Goal: Task Accomplishment & Management: Manage account settings

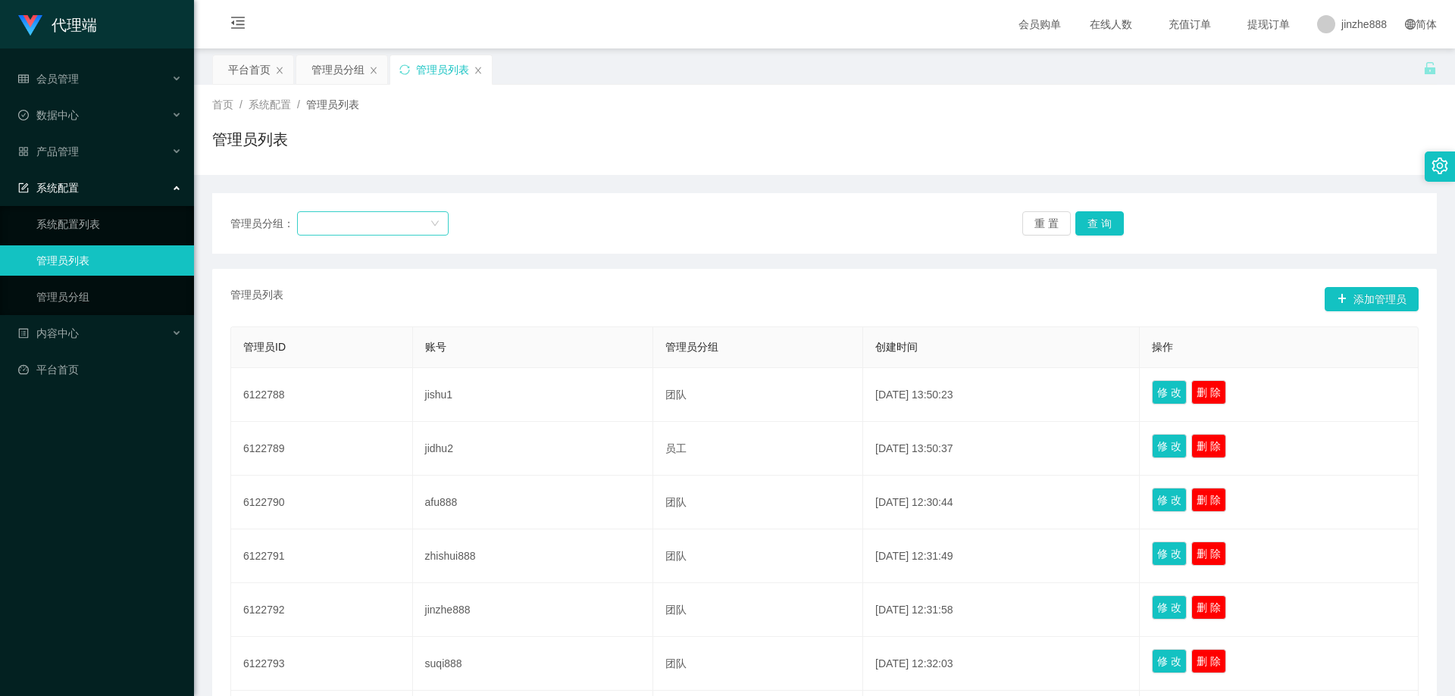
click at [396, 224] on div at bounding box center [368, 223] width 124 height 23
click at [390, 274] on li "[PERSON_NAME]组" at bounding box center [373, 278] width 152 height 24
click at [1106, 224] on button "查 询" at bounding box center [1099, 223] width 48 height 24
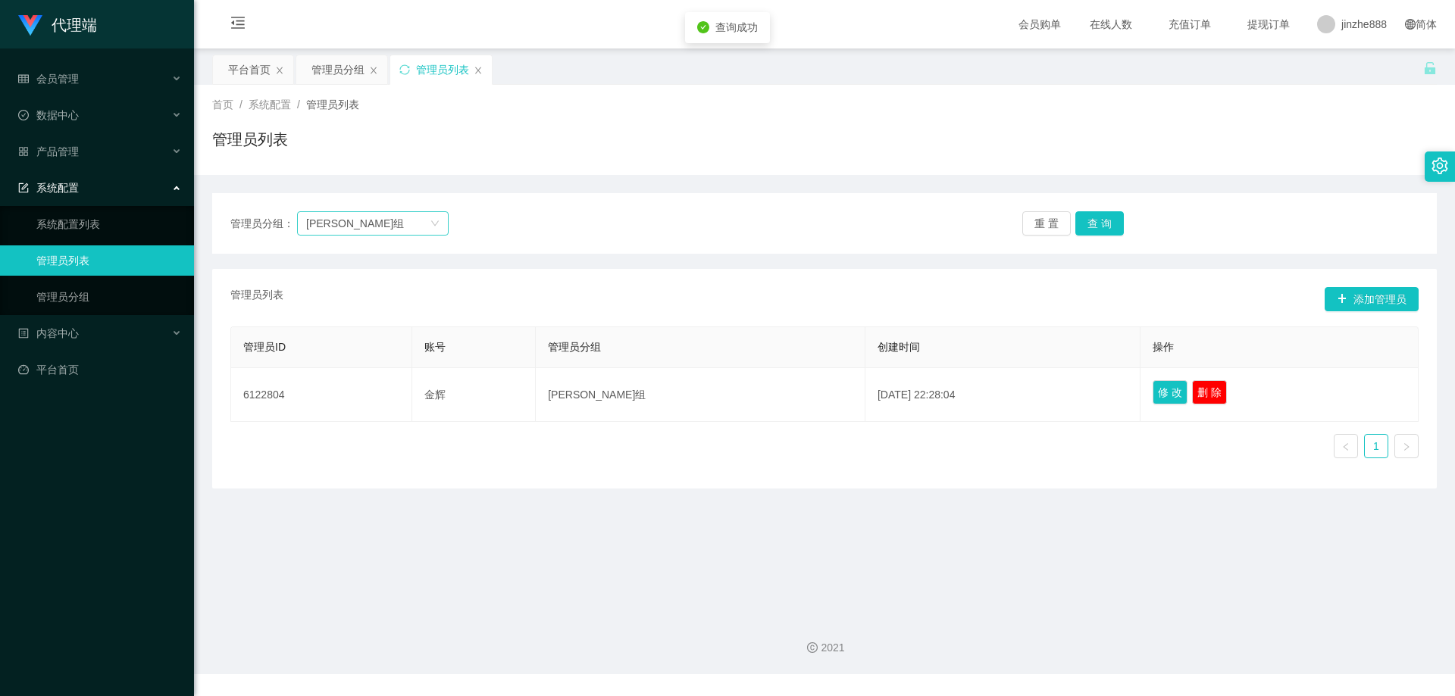
click at [407, 221] on div "[PERSON_NAME]组" at bounding box center [368, 223] width 124 height 23
click at [446, 228] on div "[PERSON_NAME]组" at bounding box center [373, 223] width 152 height 24
click at [1046, 223] on button "重 置" at bounding box center [1046, 223] width 48 height 24
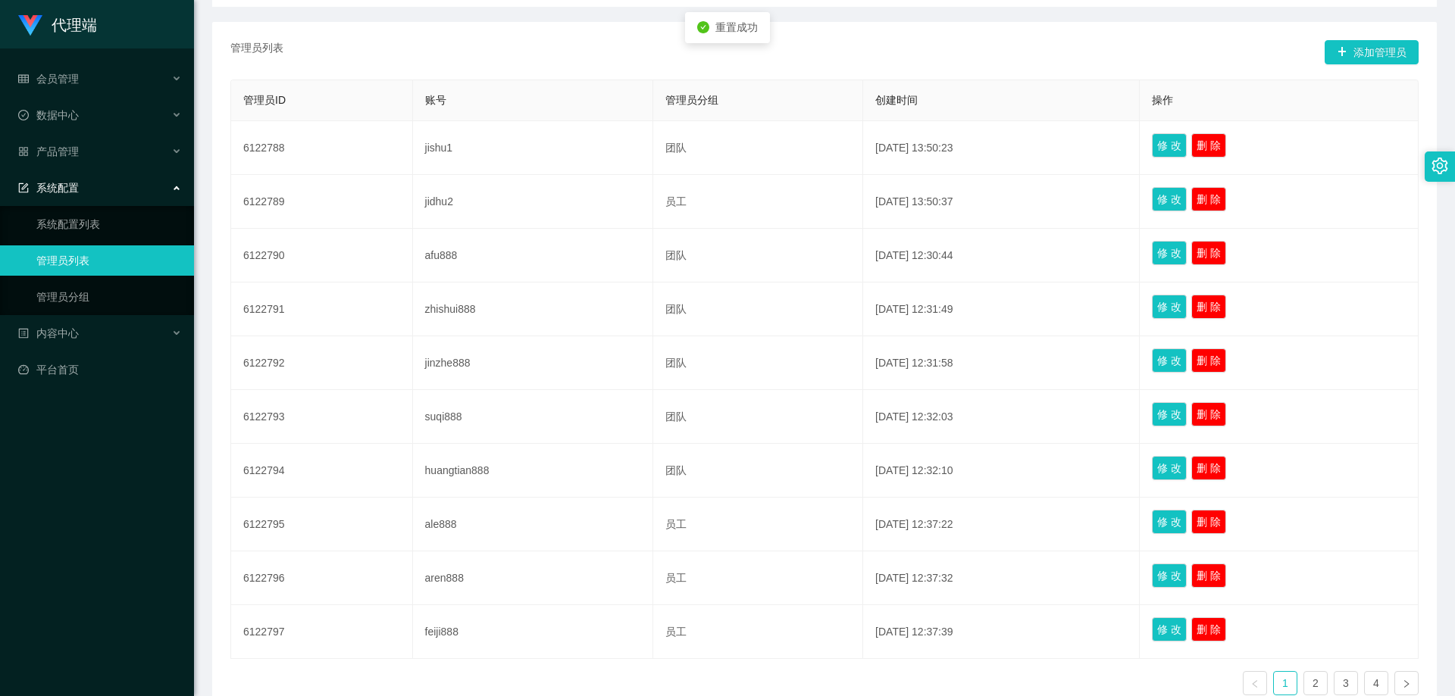
scroll to position [347, 0]
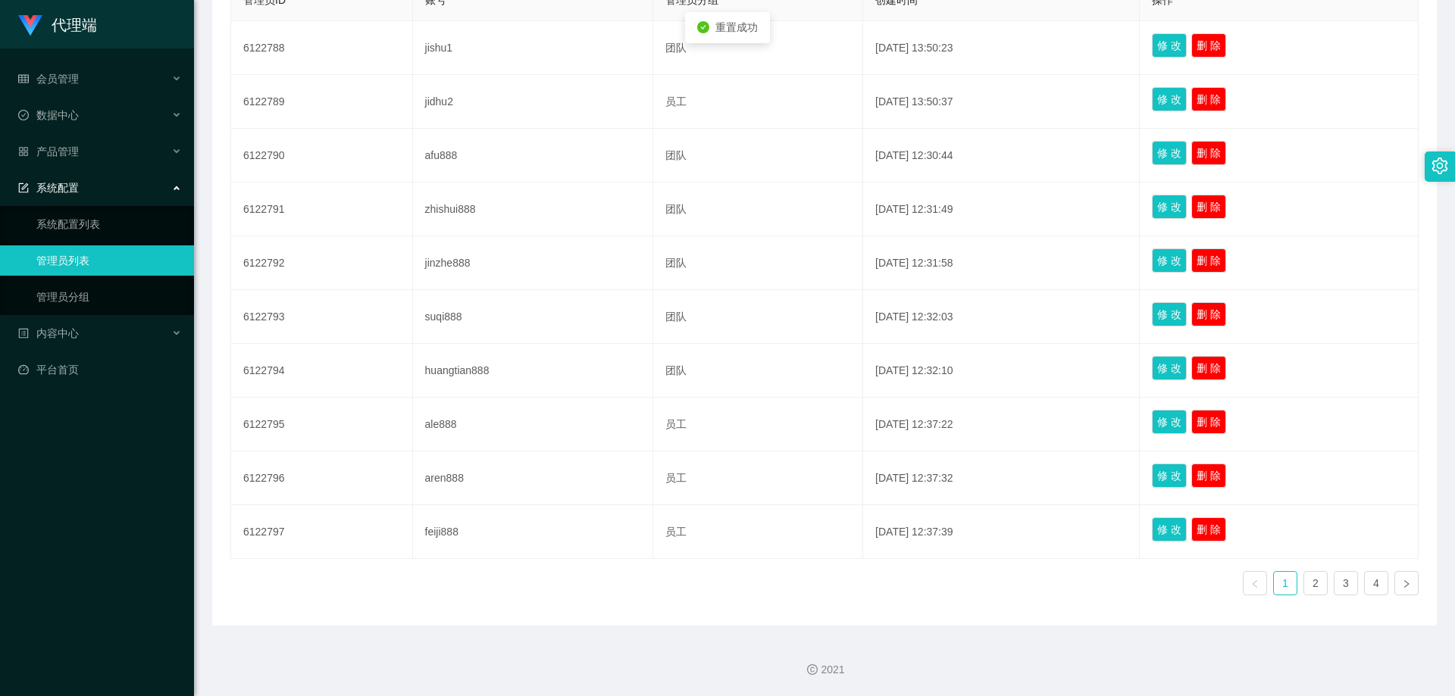
click at [1321, 575] on ul "1 2 3 4" at bounding box center [1331, 583] width 176 height 24
click at [1306, 576] on link "2" at bounding box center [1315, 583] width 23 height 23
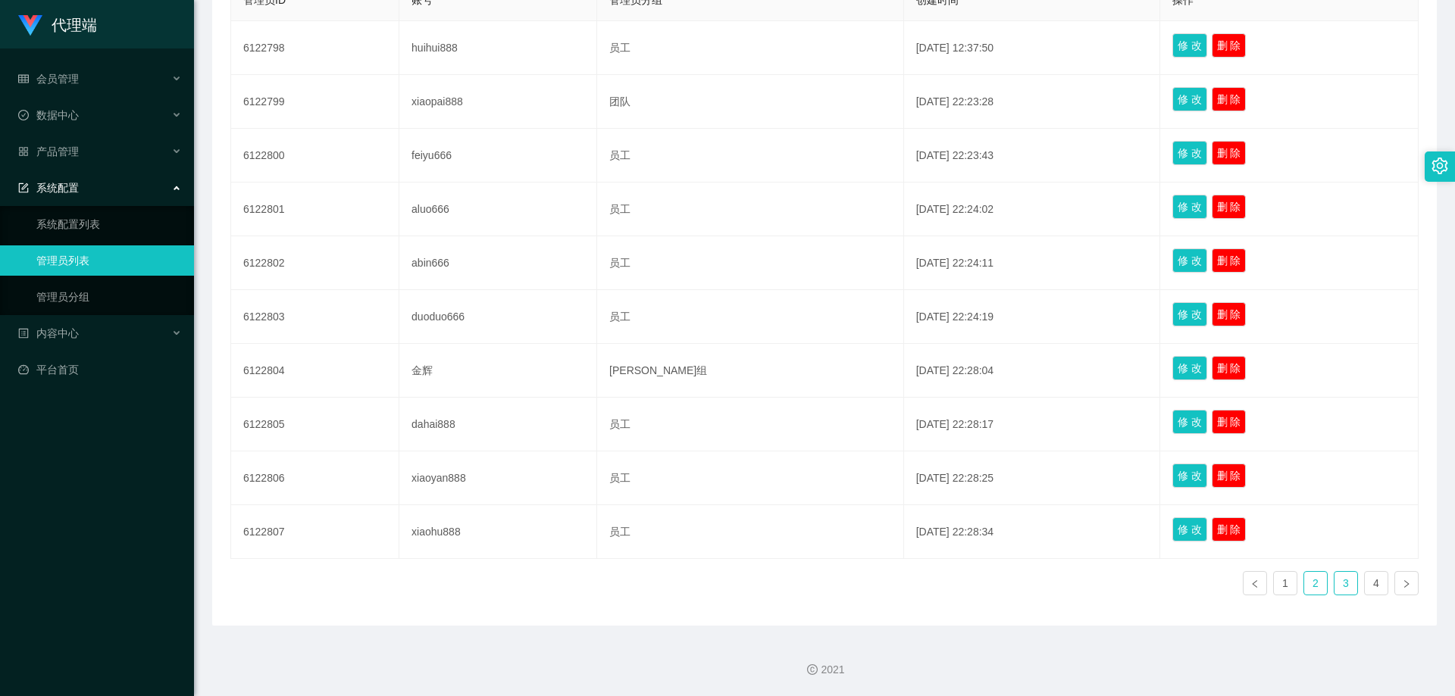
click at [1343, 590] on link "3" at bounding box center [1345, 583] width 23 height 23
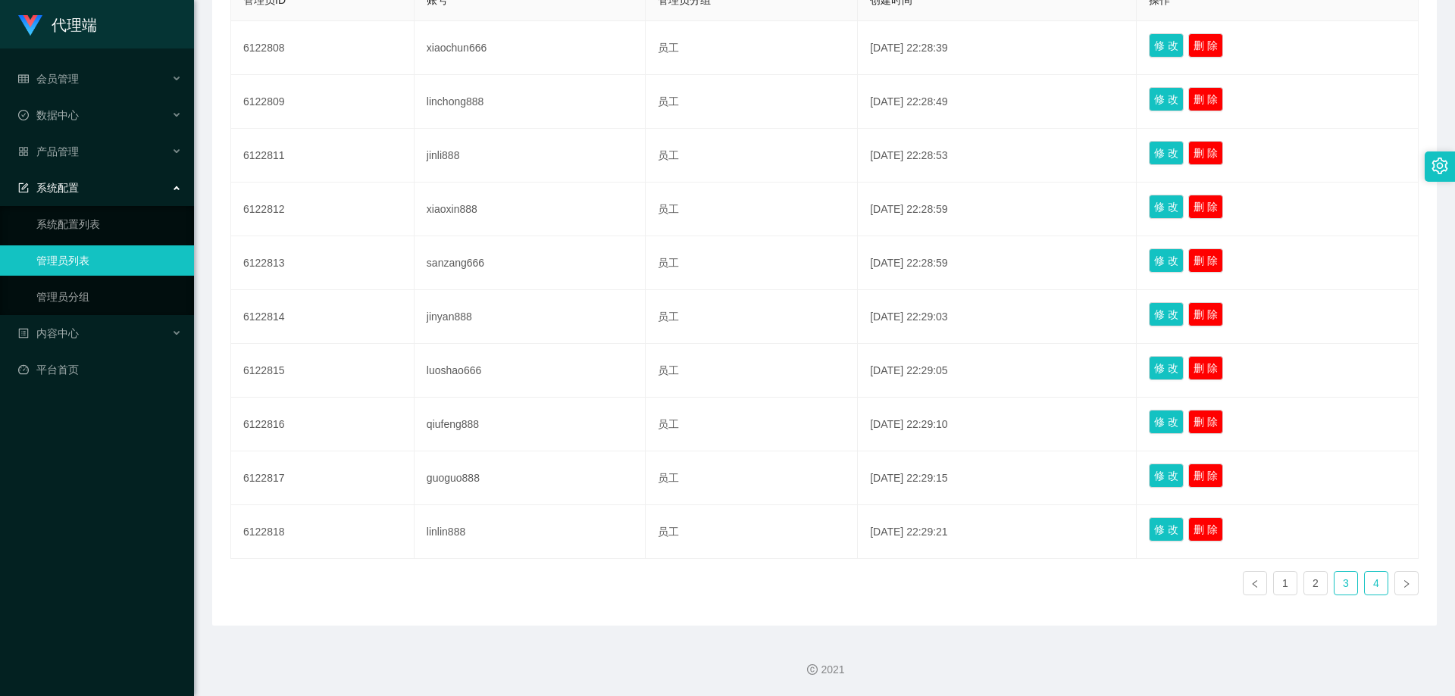
click at [1371, 580] on link "4" at bounding box center [1376, 583] width 23 height 23
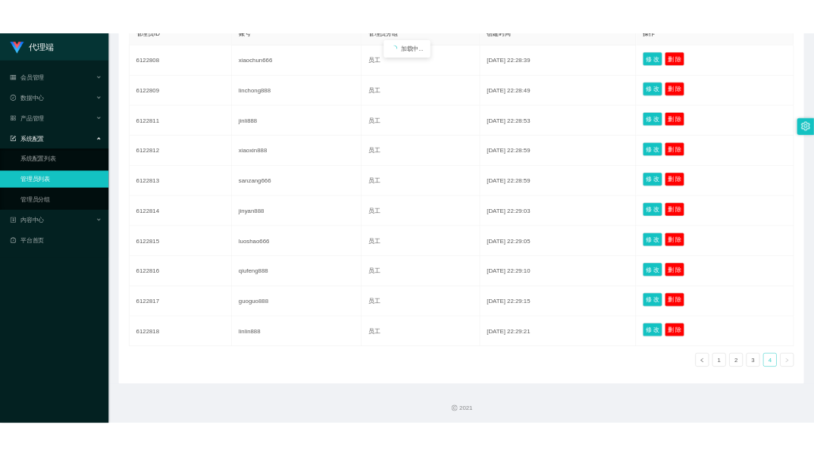
scroll to position [78, 0]
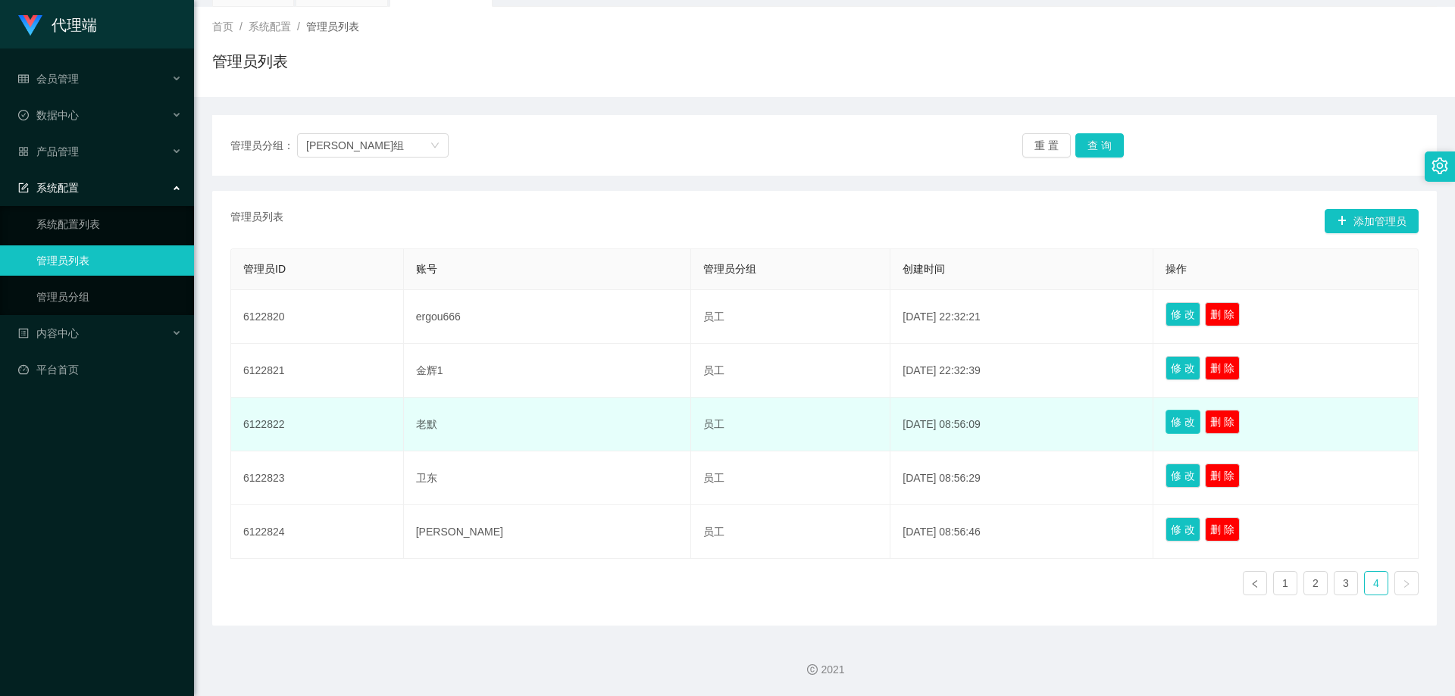
click at [1165, 428] on button "修 改" at bounding box center [1182, 422] width 35 height 24
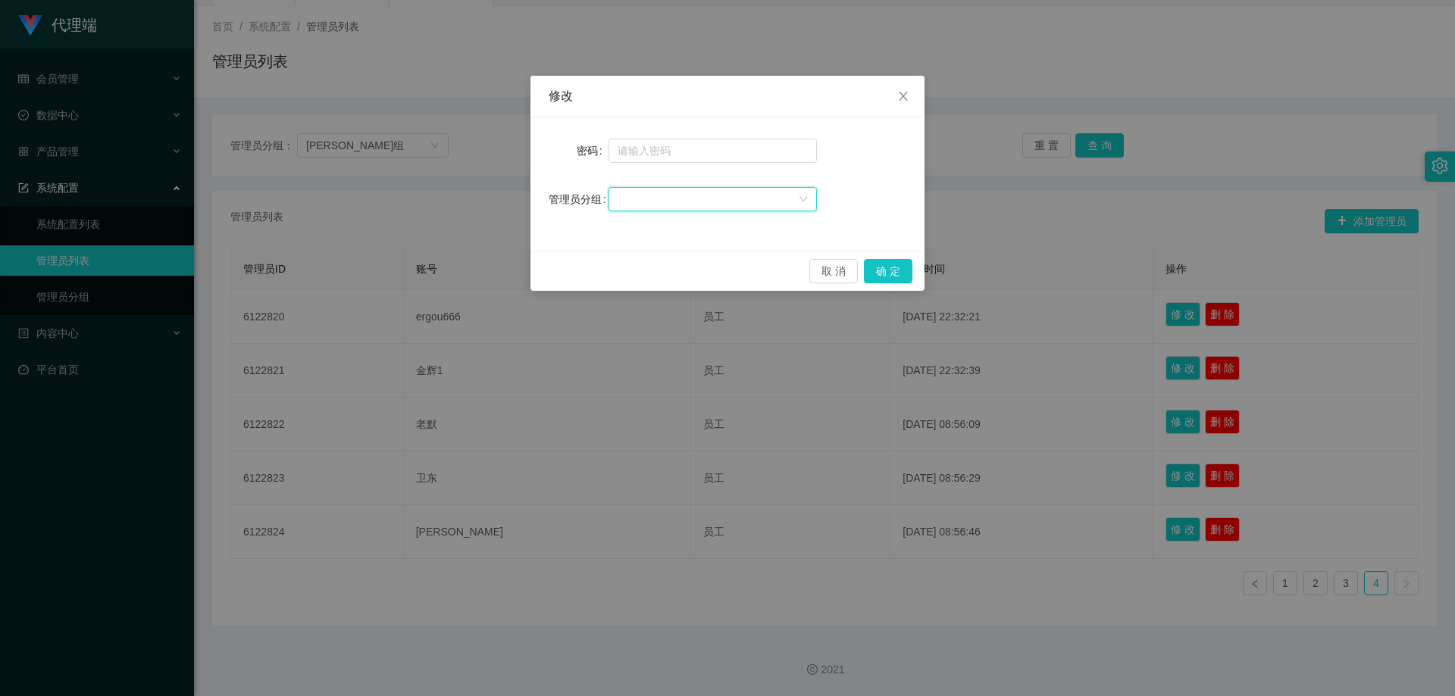
click at [705, 202] on div at bounding box center [708, 199] width 180 height 23
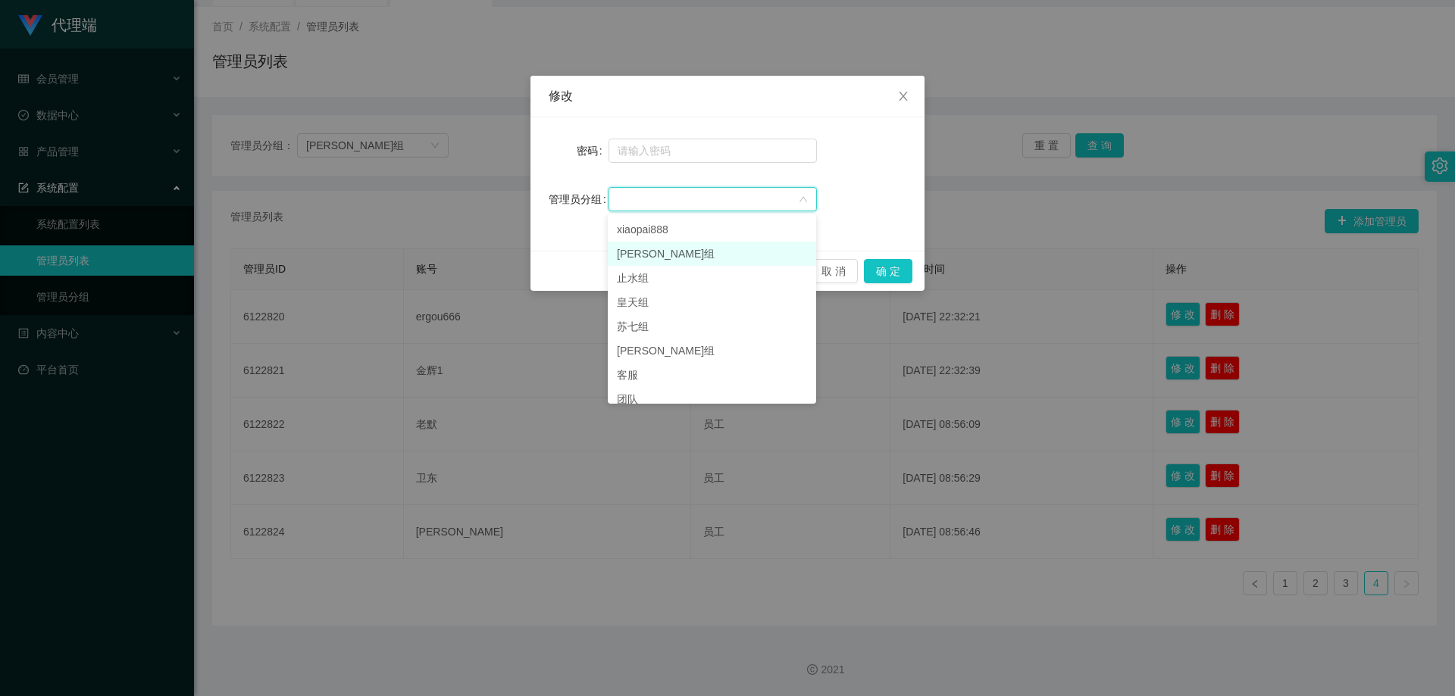
click at [698, 264] on li "[PERSON_NAME]组" at bounding box center [712, 254] width 208 height 24
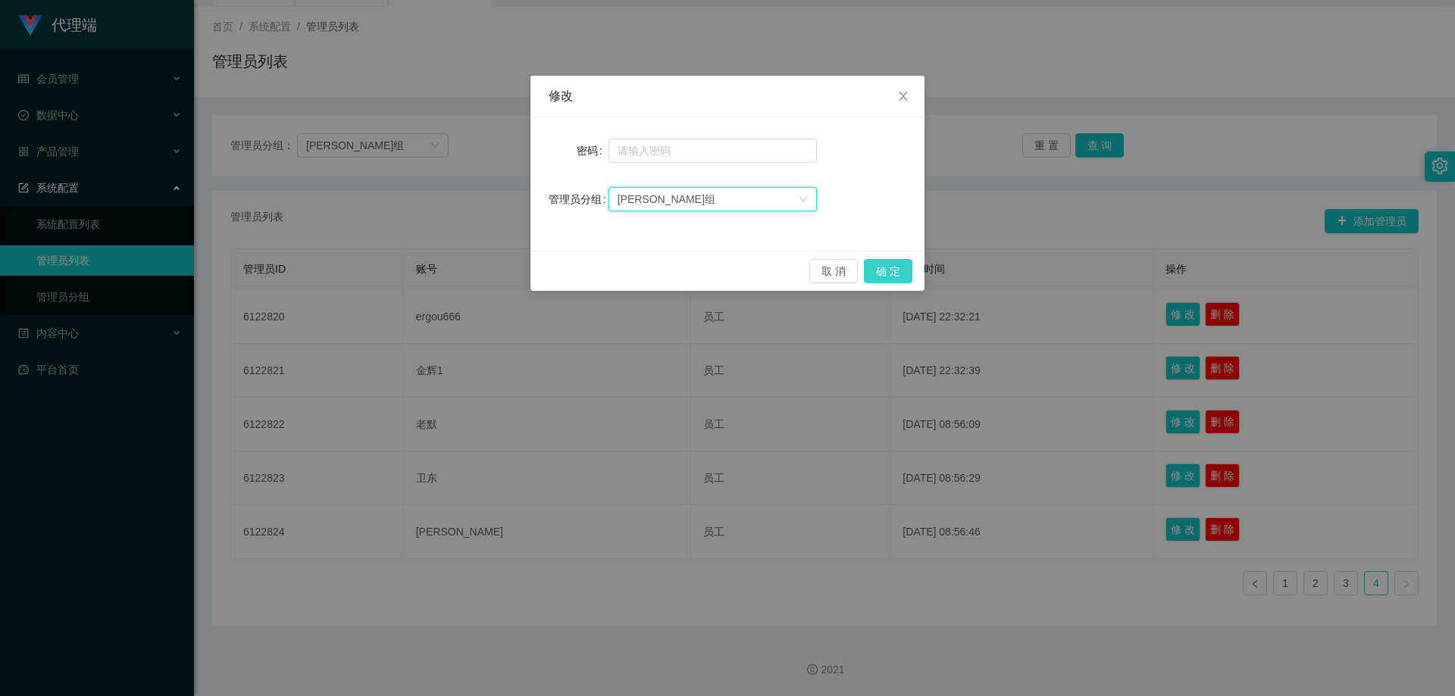
click at [890, 274] on button "确 定" at bounding box center [888, 271] width 48 height 24
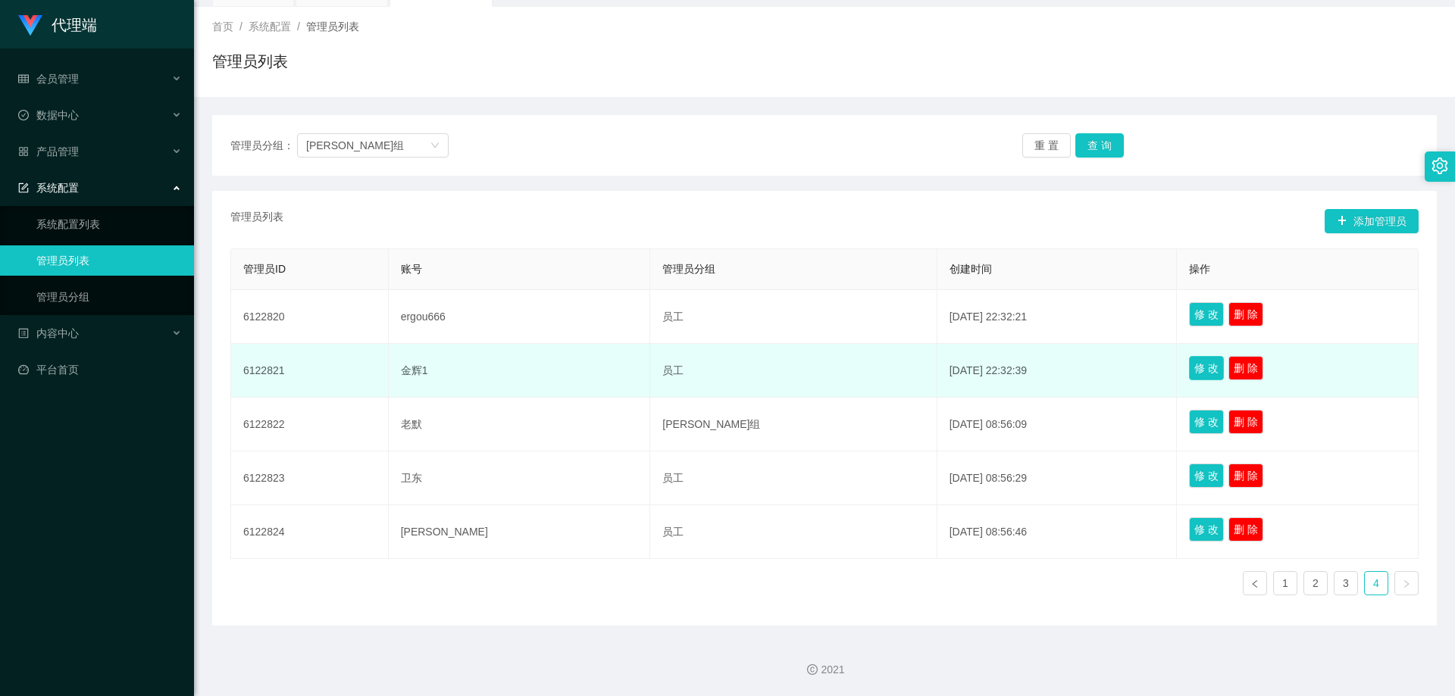
click at [1189, 374] on button "修 改" at bounding box center [1206, 368] width 35 height 24
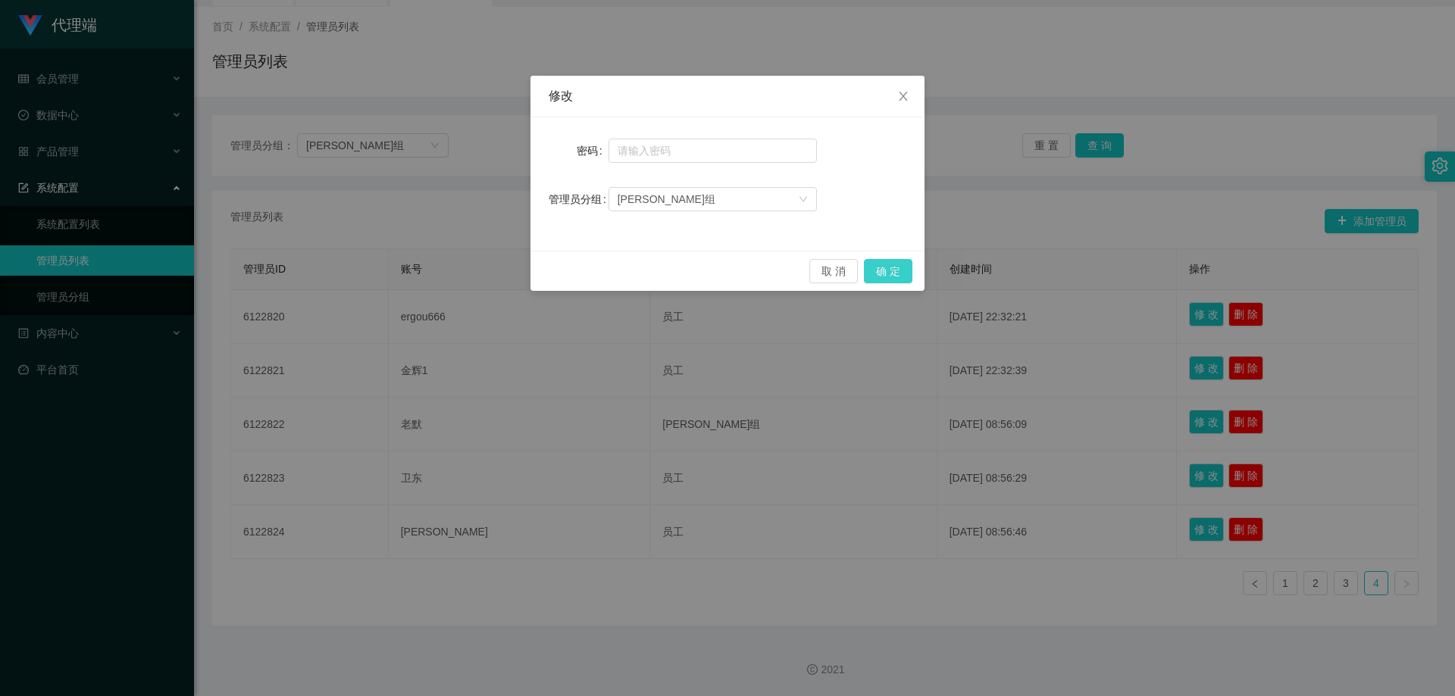
click at [901, 276] on button "确 定" at bounding box center [888, 271] width 48 height 24
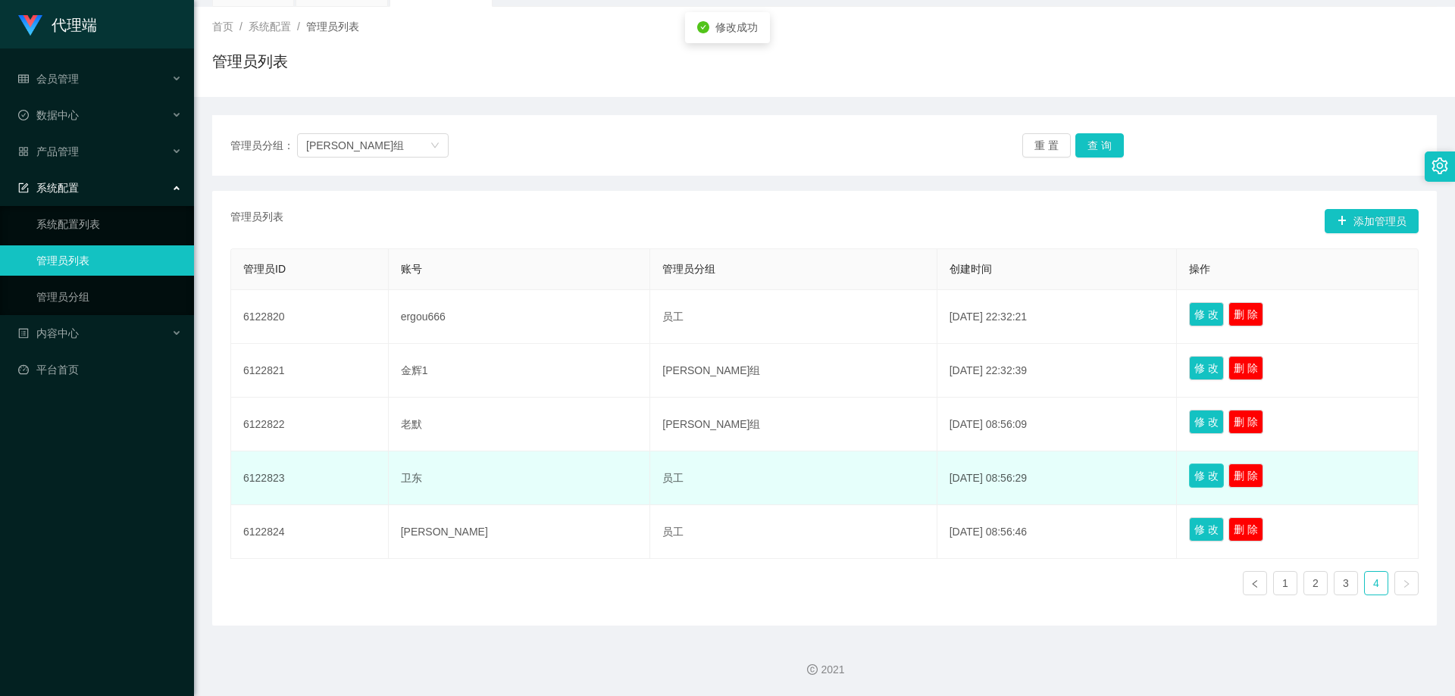
click at [1189, 474] on button "修 改" at bounding box center [1206, 476] width 35 height 24
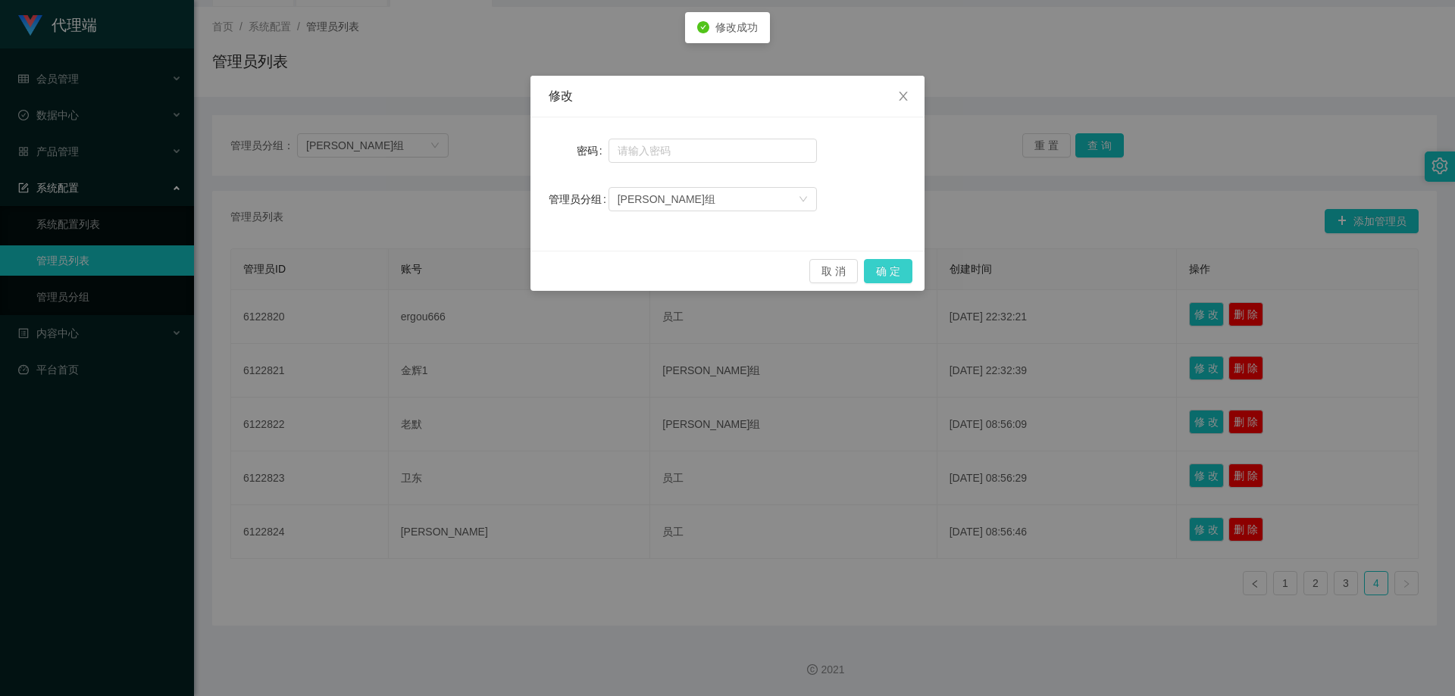
click at [906, 273] on button "确 定" at bounding box center [888, 271] width 48 height 24
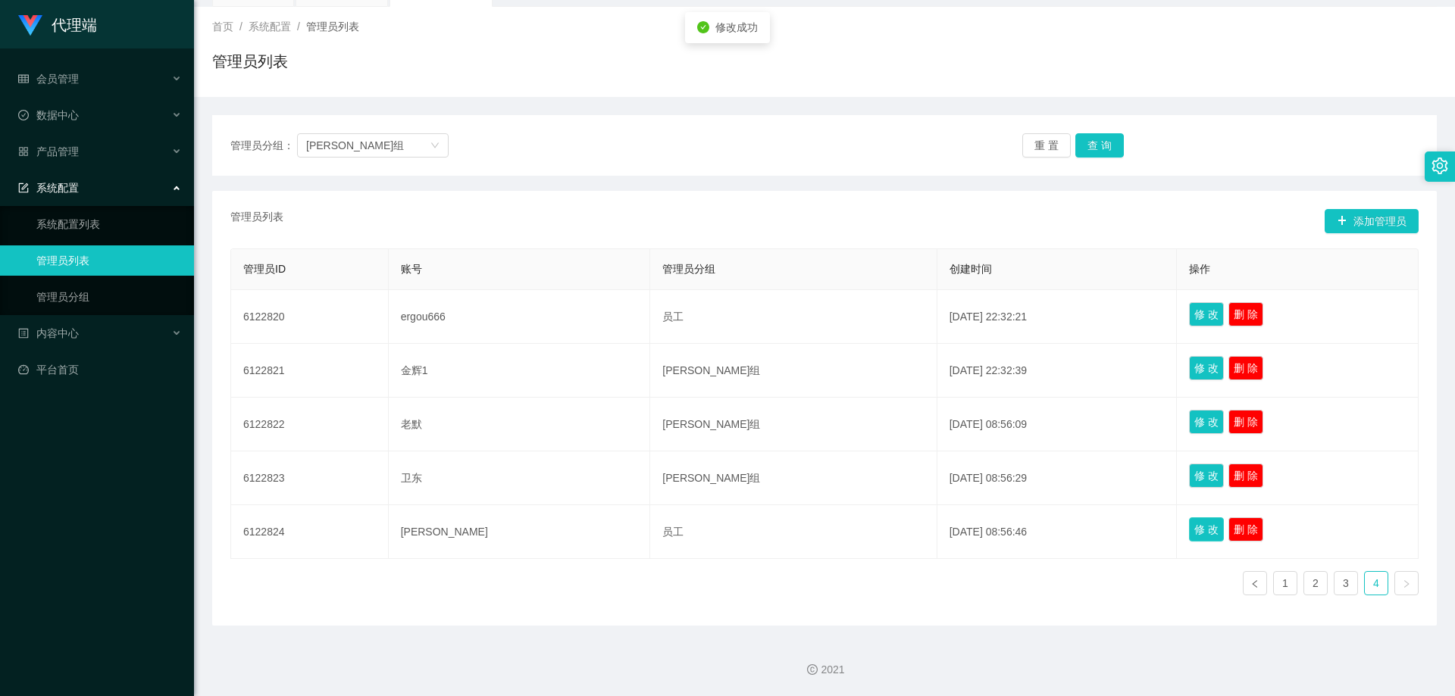
click at [1189, 532] on button "修 改" at bounding box center [1206, 530] width 35 height 24
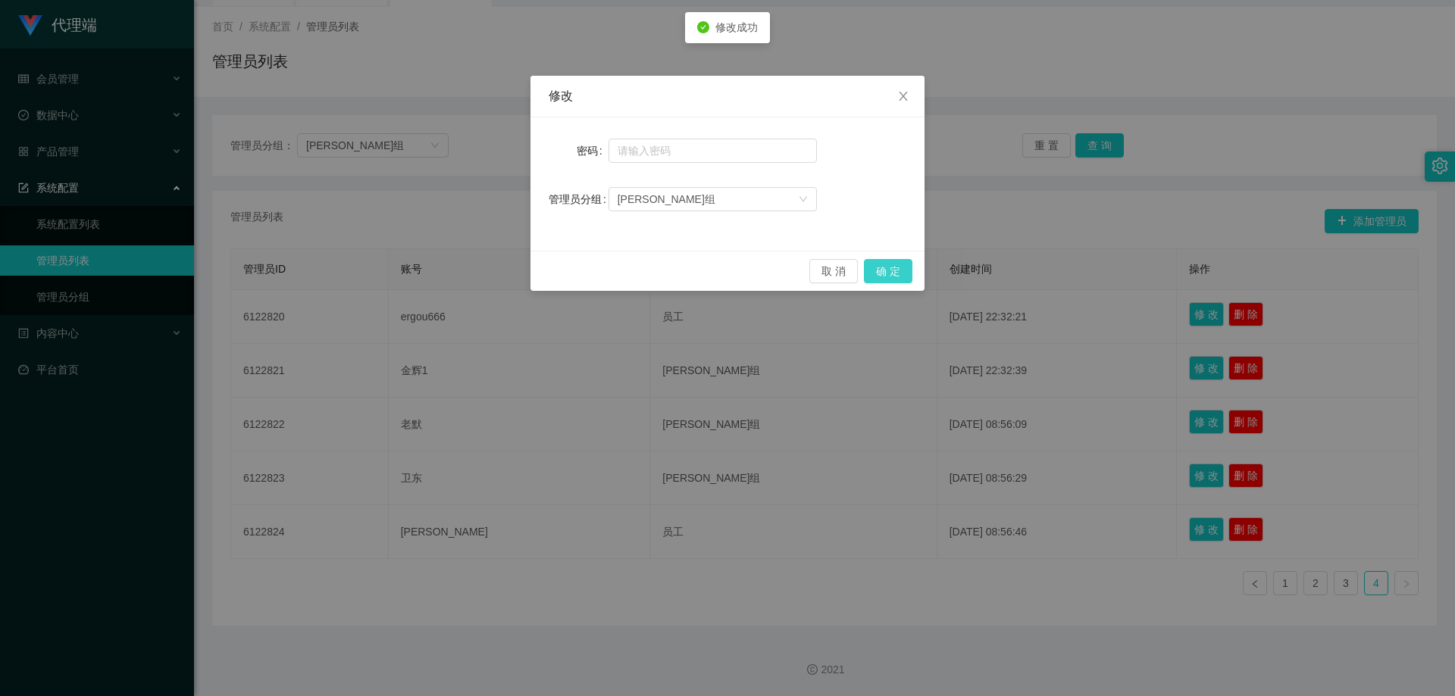
click at [903, 273] on button "确 定" at bounding box center [888, 271] width 48 height 24
